Goal: Check status: Check status

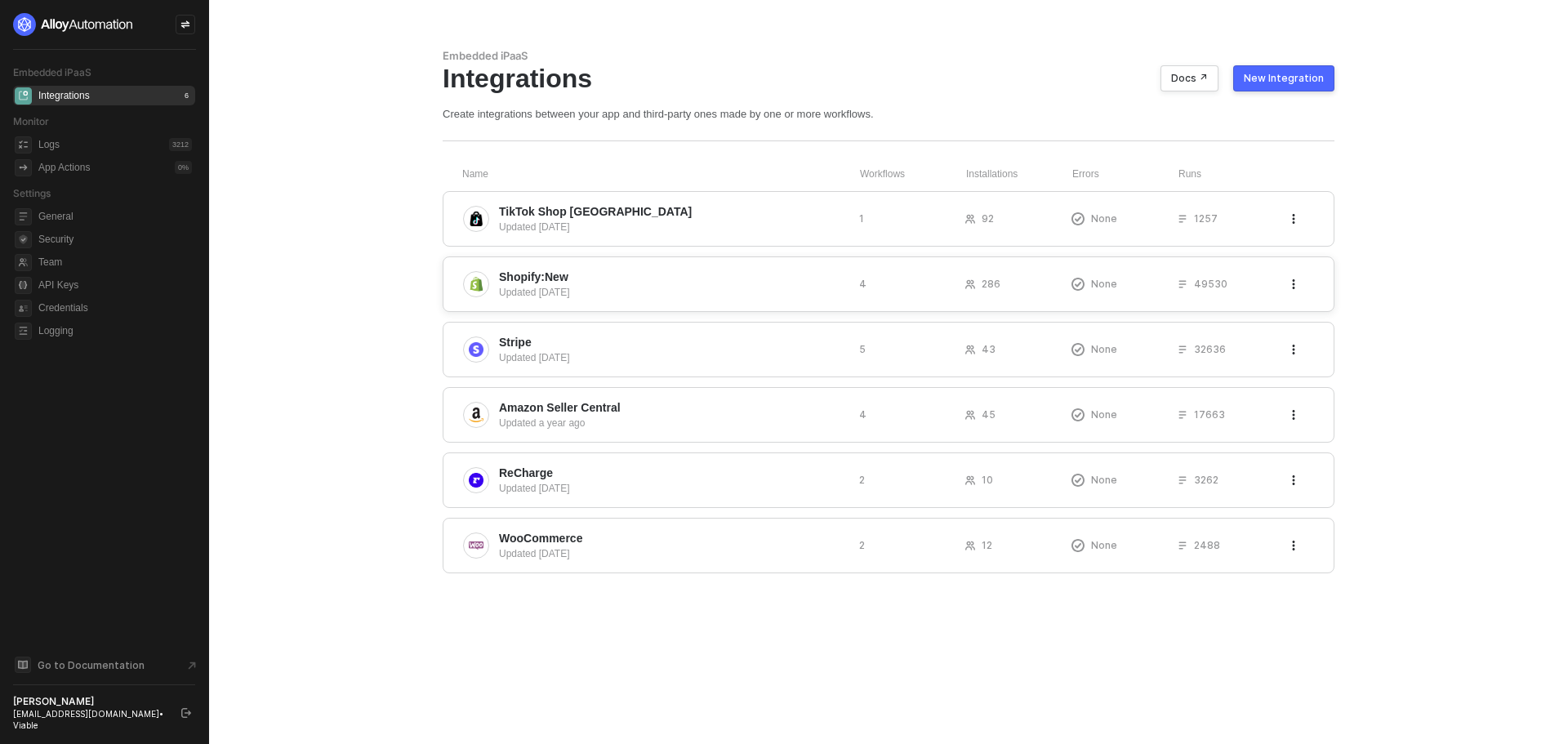
click at [562, 279] on span "Shopify:New" at bounding box center [533, 276] width 70 height 16
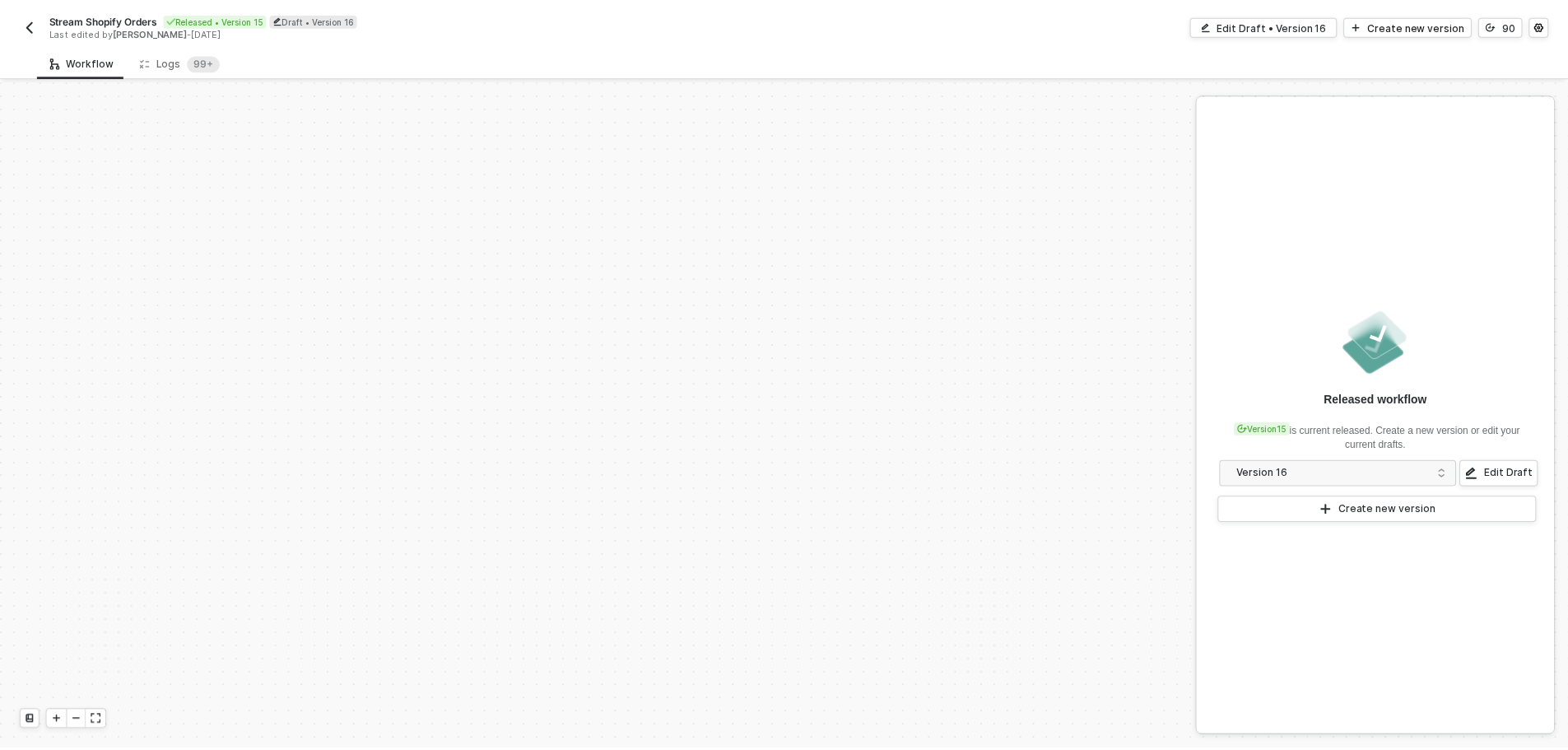
scroll to position [702, 0]
click at [175, 65] on div "Logs 99+" at bounding box center [181, 62] width 81 height 16
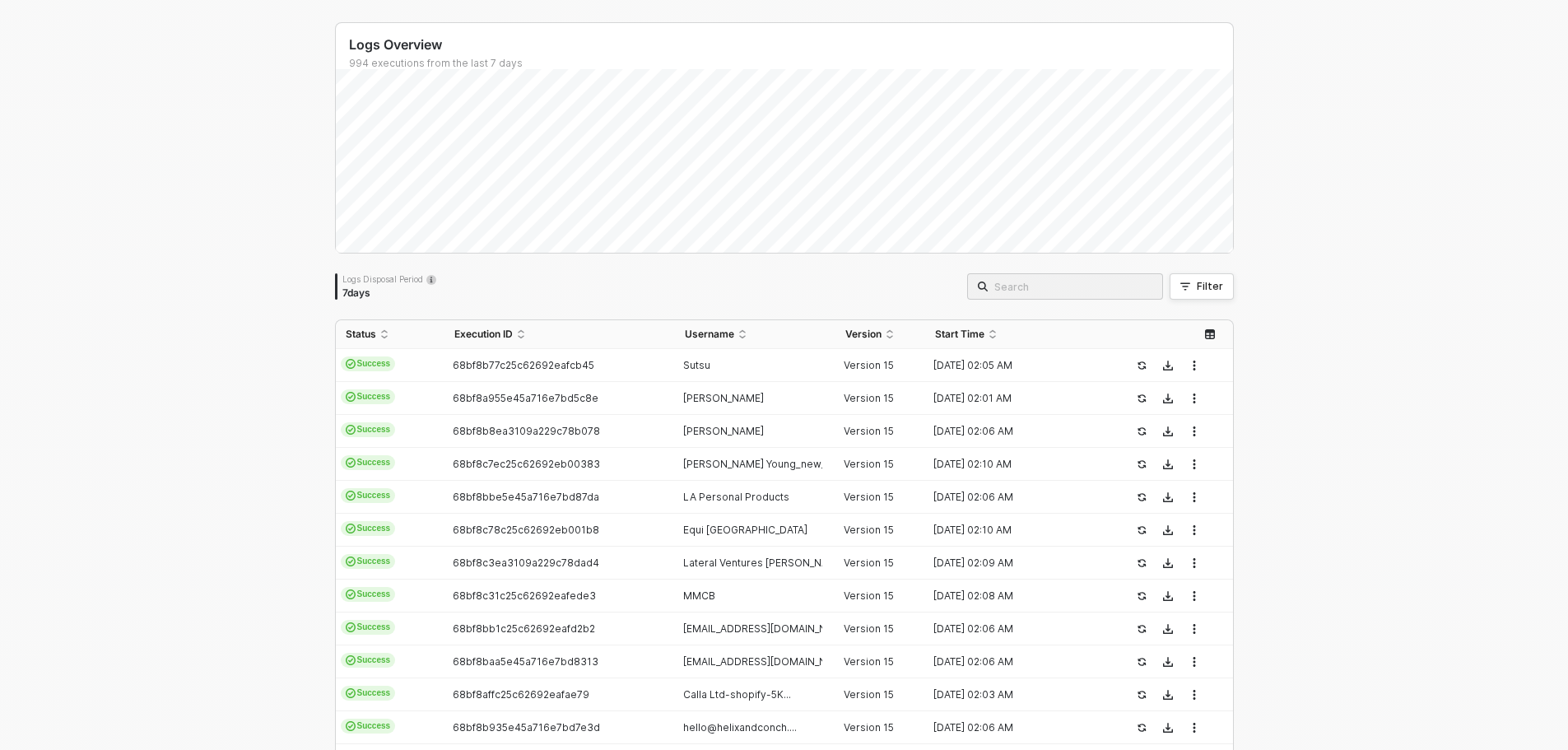
scroll to position [0, 0]
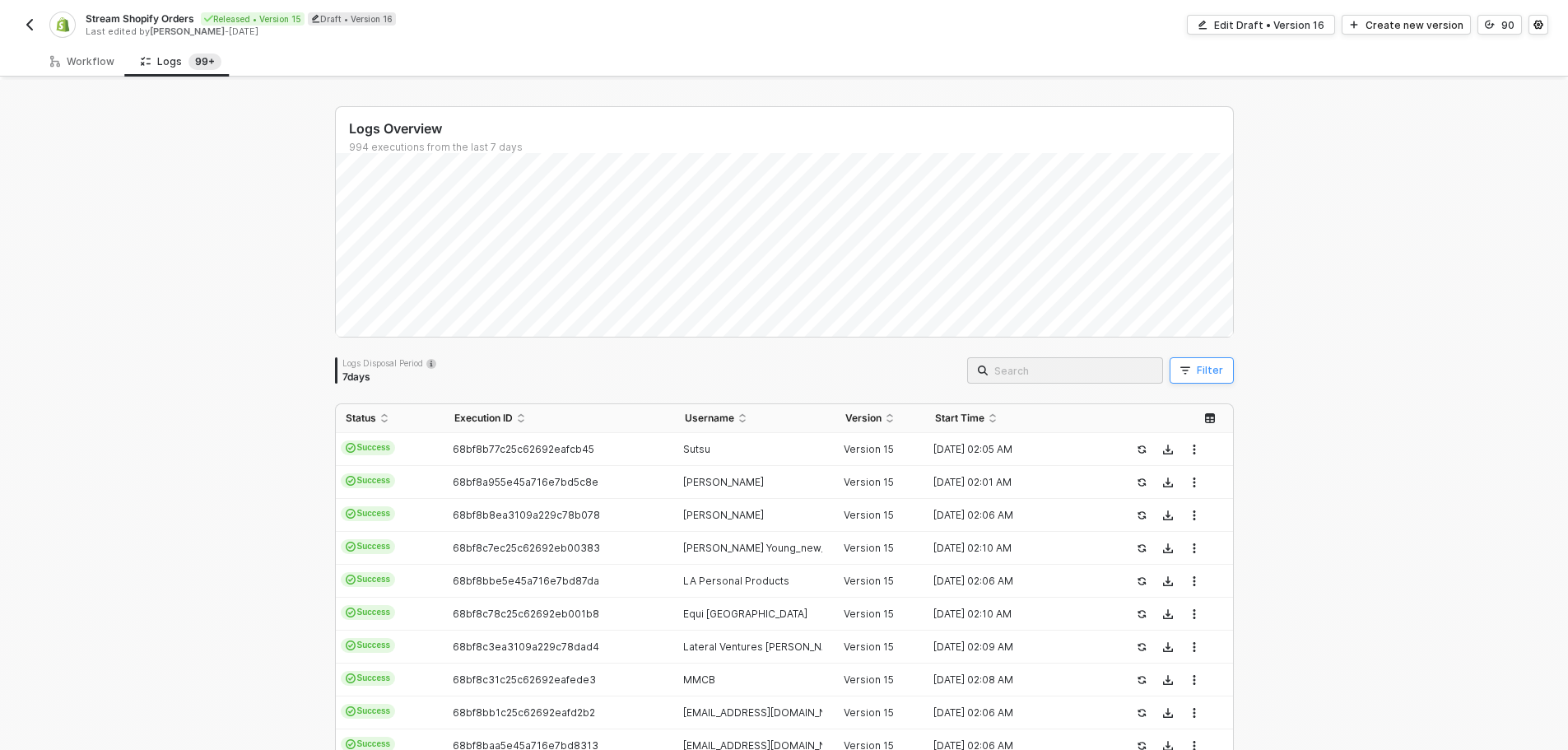
click at [1181, 367] on icon "button" at bounding box center [1185, 370] width 10 height 7
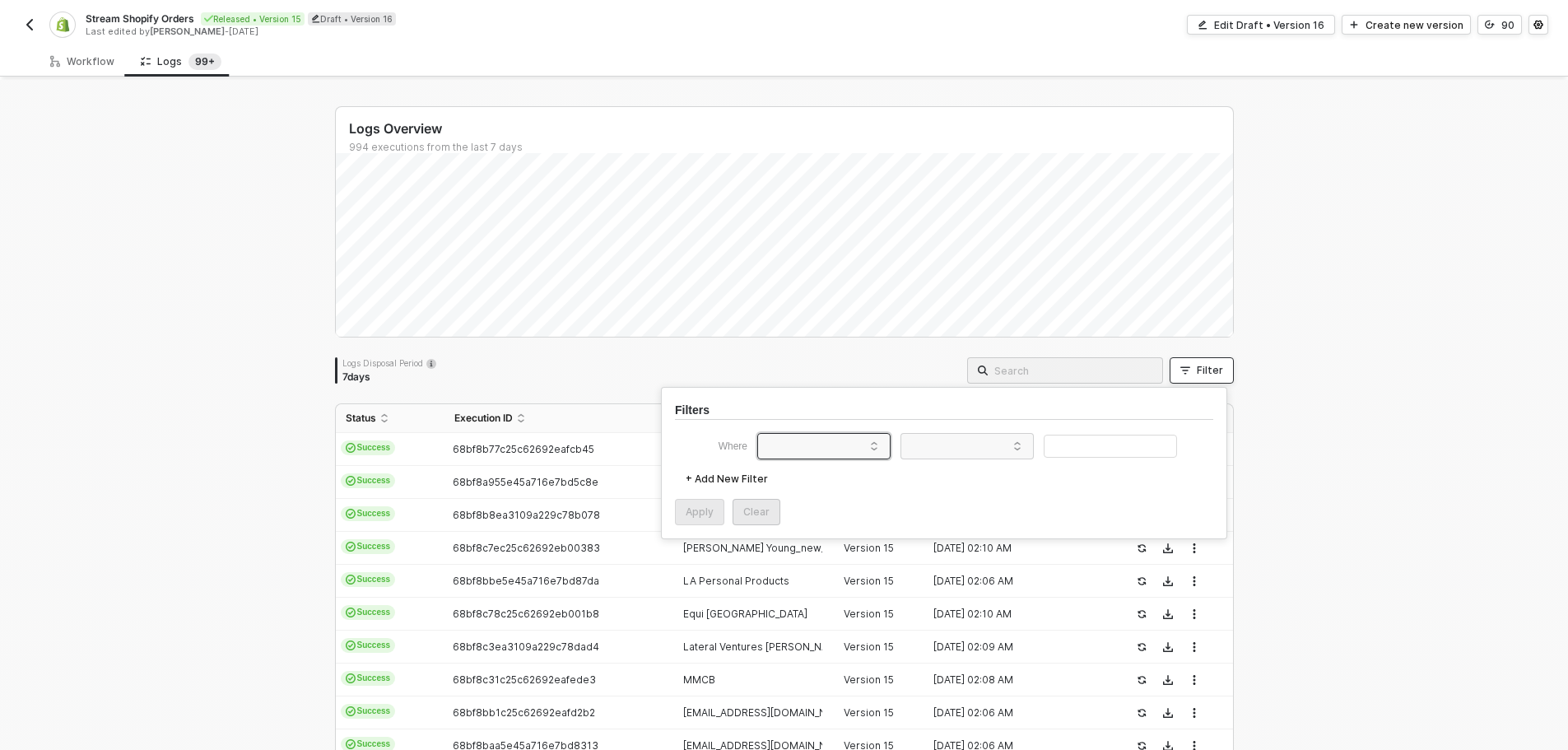
click at [819, 445] on span at bounding box center [828, 446] width 125 height 25
click at [815, 598] on div "User ID" at bounding box center [794, 597] width 51 height 13
click at [947, 457] on span at bounding box center [970, 446] width 125 height 25
click at [953, 471] on div "Equals" at bounding box center [967, 477] width 119 height 26
click at [1079, 448] on input "text" at bounding box center [1110, 446] width 134 height 24
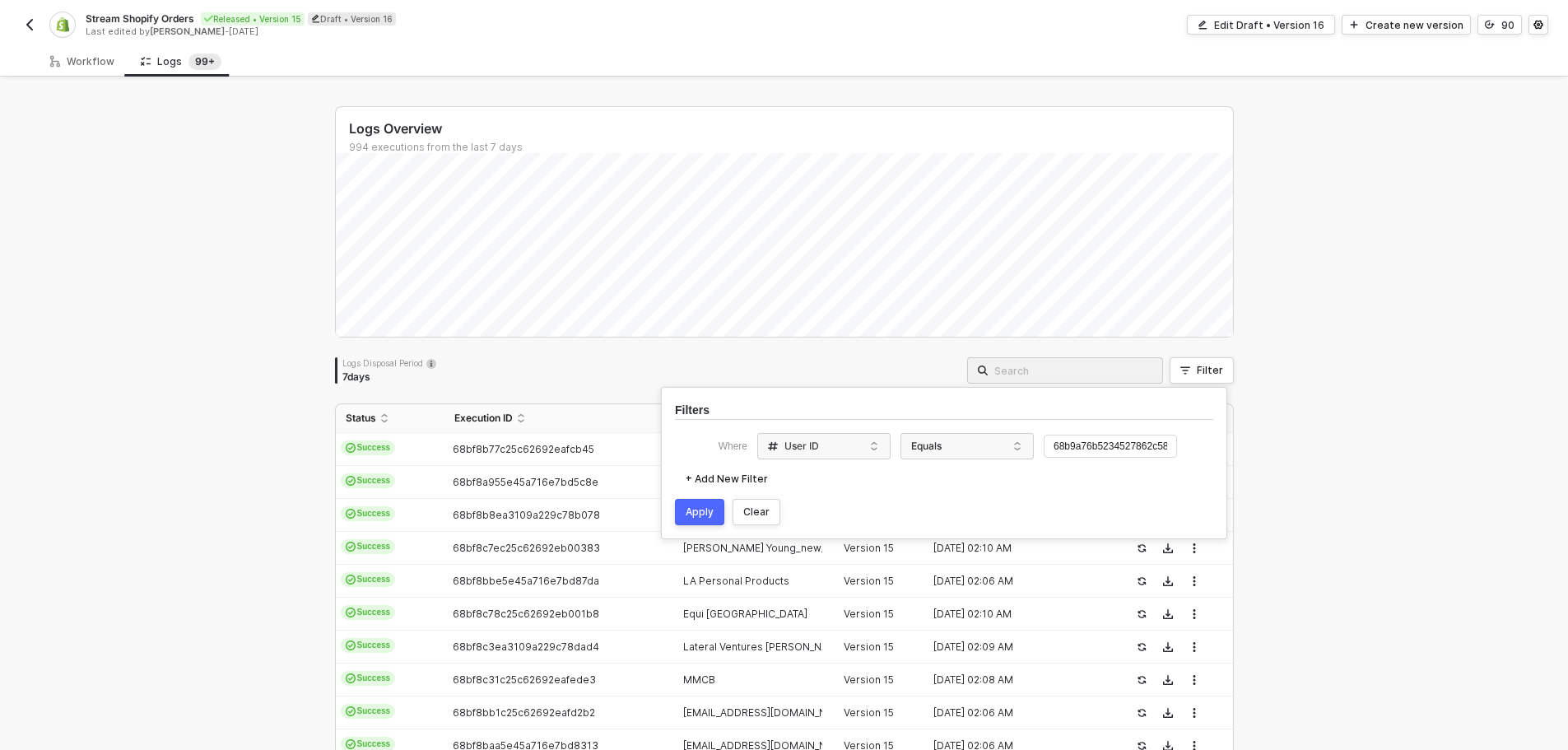
click at [688, 516] on div "Apply" at bounding box center [700, 512] width 28 height 13
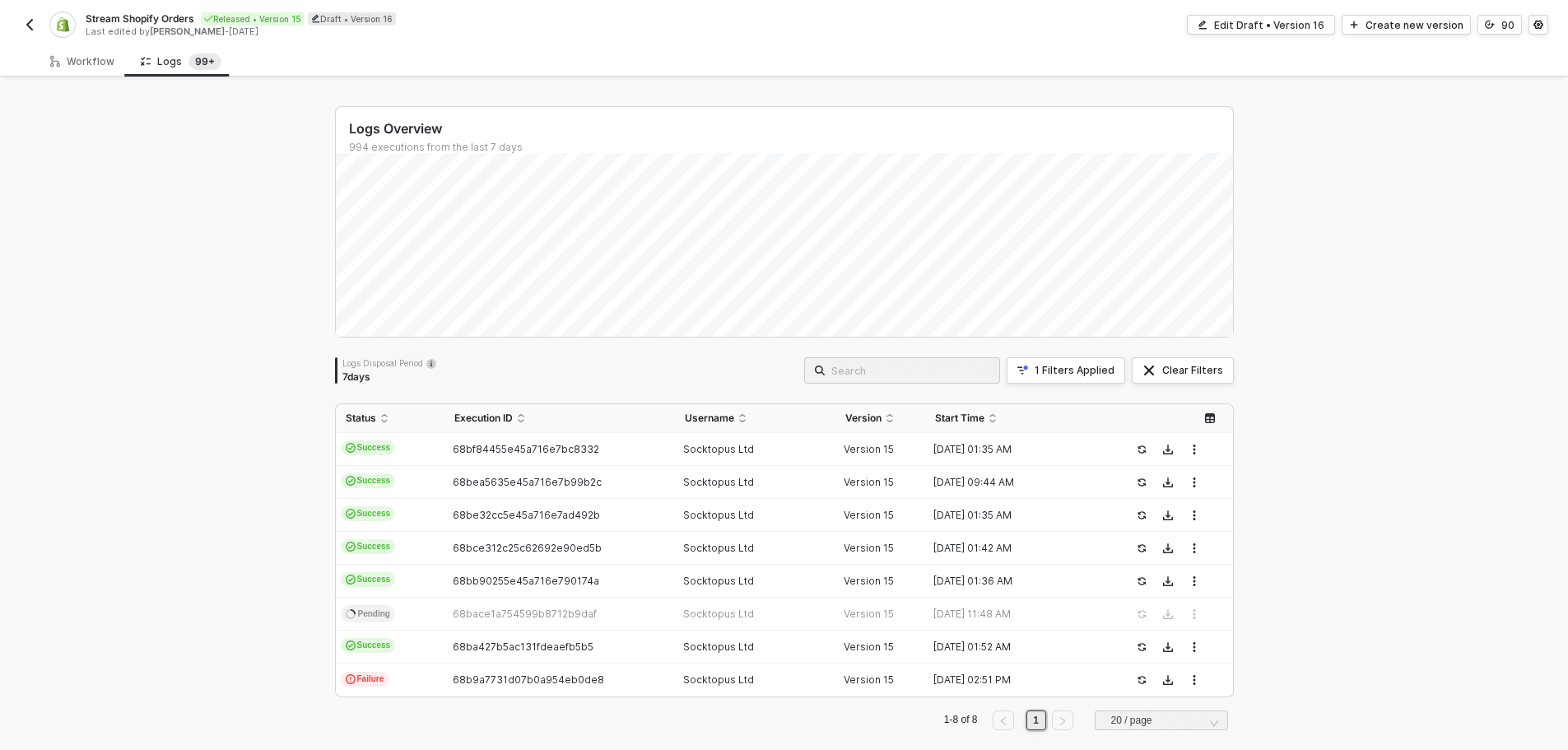
click at [158, 473] on div "Logs Overview 994 executions from the last 7 days Logs Disposal Period 7 days 1…" at bounding box center [784, 424] width 1568 height 690
click at [110, 410] on div "Logs Overview 994 executions from the last 7 days Logs Disposal Period 7 days 1…" at bounding box center [784, 424] width 1568 height 690
click at [162, 373] on div "Logs Overview 994 executions from the last 7 days Wed 3 Success 95 Failure 30 L…" at bounding box center [784, 424] width 1568 height 690
click at [1316, 341] on div "Logs Overview 994 executions from the last 7 days Sat 6 Success 99 Failure 28 L…" at bounding box center [784, 424] width 1568 height 690
click at [1293, 281] on div "Logs Overview 994 executions from the last 7 days Sat 6 Success 99 Failure 28 L…" at bounding box center [784, 424] width 1568 height 690
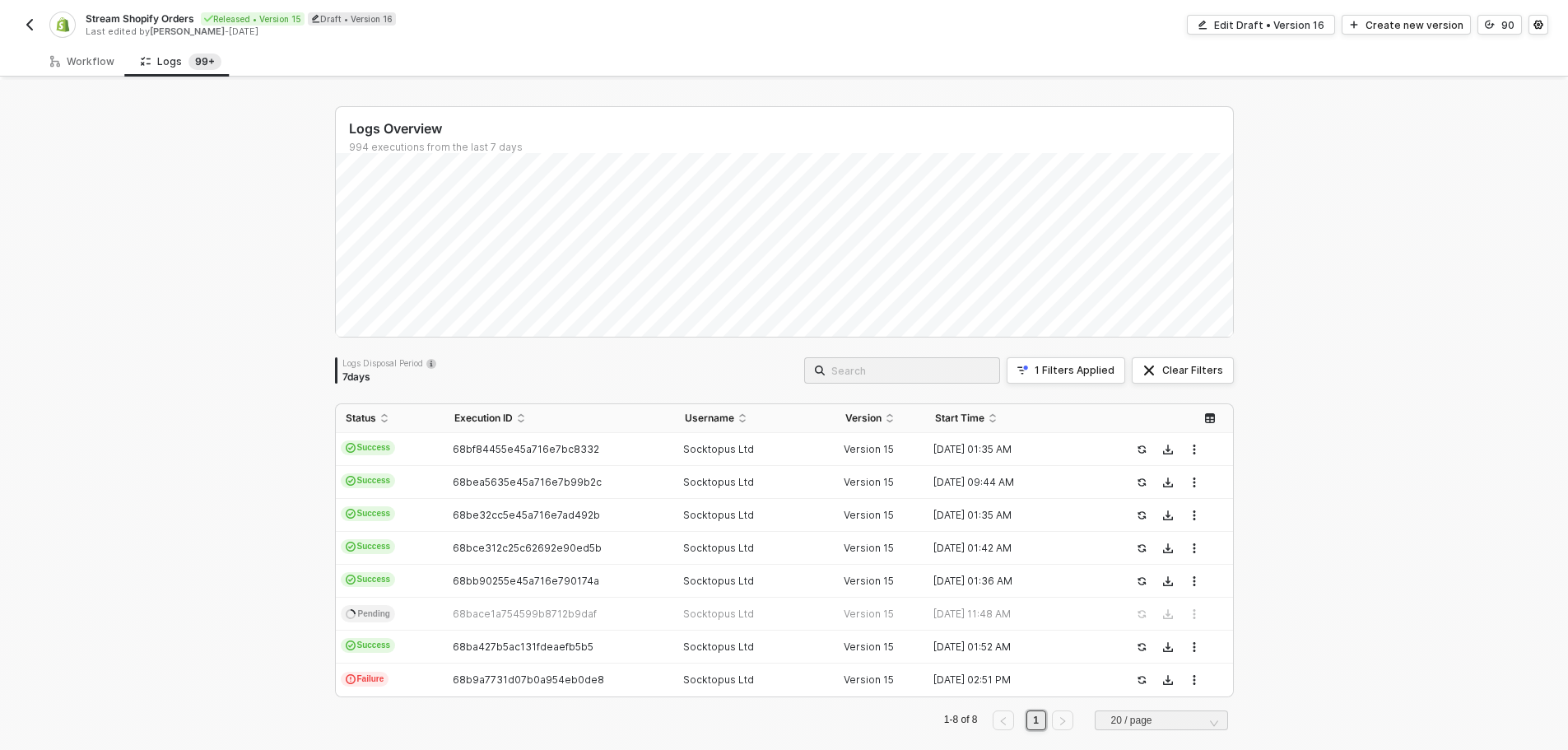
click at [1414, 466] on div "Logs Overview 994 executions from the last 7 days Fri 5 Success 100 Failure 28 …" at bounding box center [784, 424] width 1568 height 690
